Goal: Transaction & Acquisition: Book appointment/travel/reservation

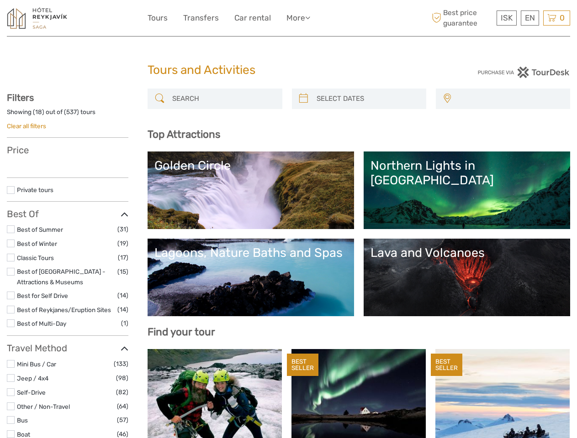
select select
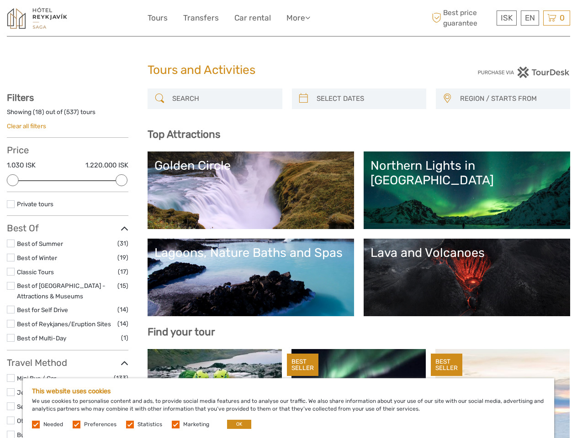
click at [288, 18] on link "More" at bounding box center [298, 17] width 24 height 13
click at [298, 18] on link "More" at bounding box center [298, 17] width 24 height 13
click at [309, 17] on icon at bounding box center [307, 18] width 5 height 8
click at [506, 18] on span "ISK" at bounding box center [506, 17] width 12 height 9
click at [529, 18] on div "EN English Español Deutsch" at bounding box center [530, 18] width 18 height 15
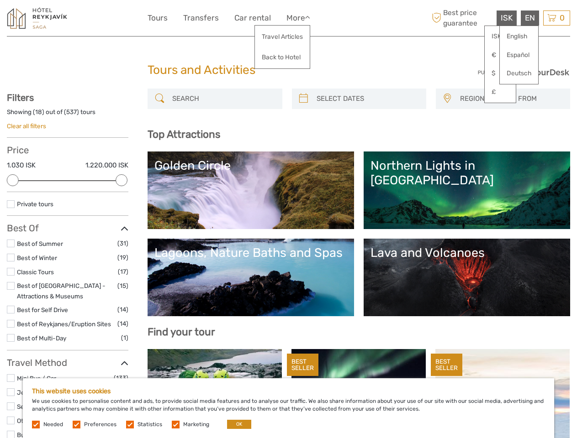
click at [556, 18] on div "0 Items Total 0 ISK Checkout The shopping cart is empty." at bounding box center [556, 18] width 27 height 15
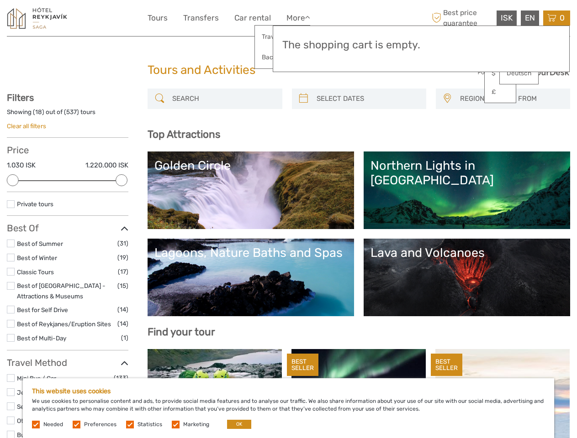
click at [13, 180] on div at bounding box center [13, 180] width 12 height 12
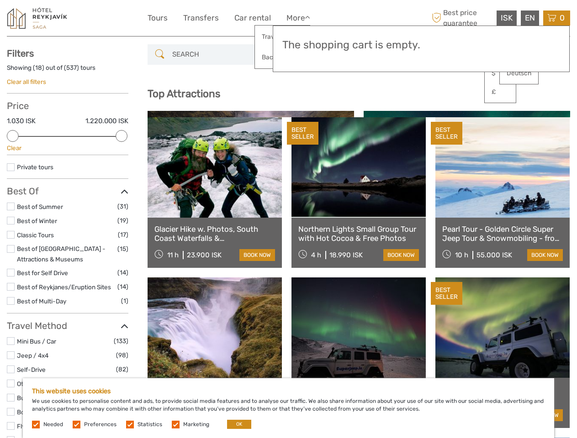
click at [303, 122] on div "BEST SELLER" at bounding box center [303, 133] width 32 height 23
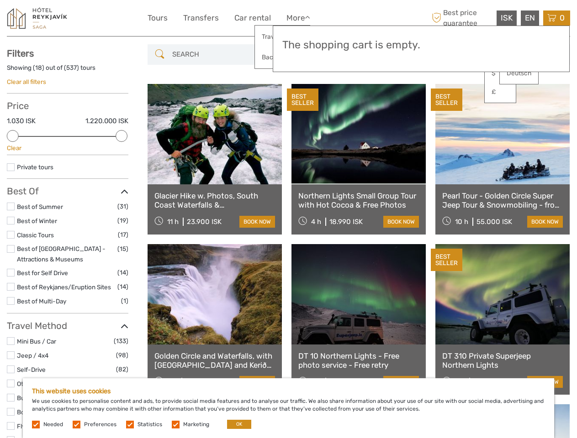
click at [367, 99] on link at bounding box center [358, 134] width 134 height 100
